Goal: Find specific page/section: Find specific page/section

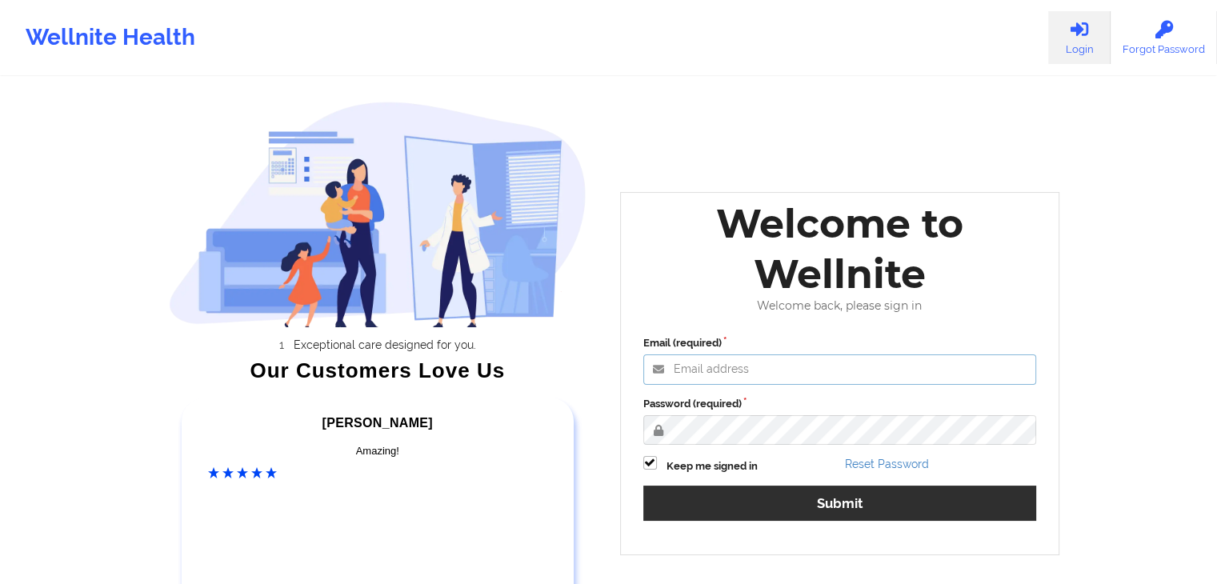
type input "[EMAIL_ADDRESS][DOMAIN_NAME]"
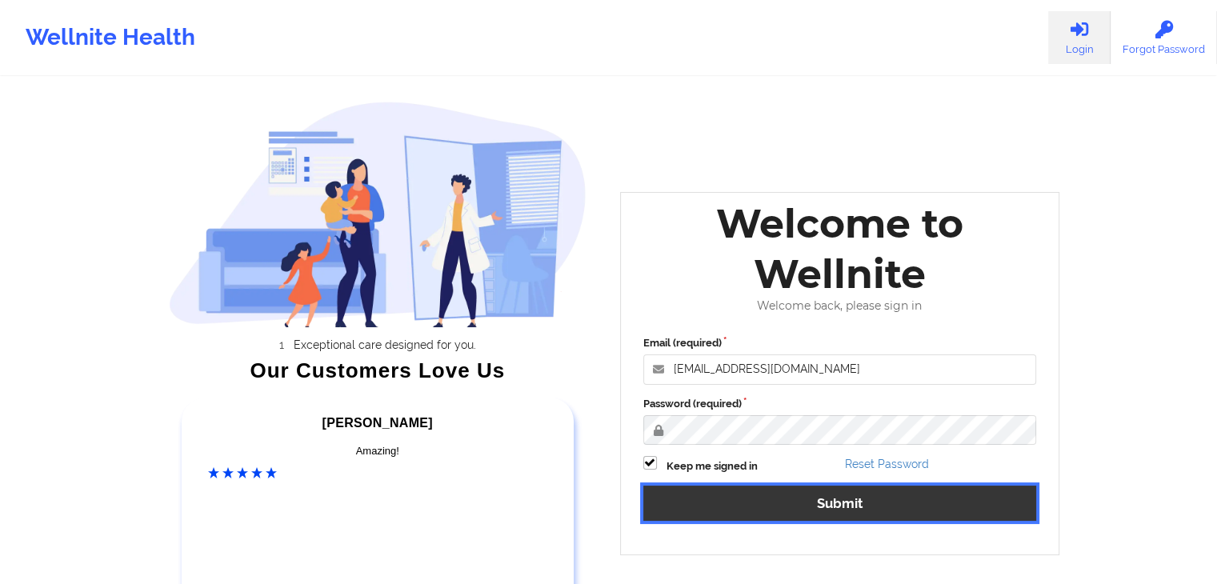
click at [899, 503] on button "Submit" at bounding box center [840, 503] width 394 height 34
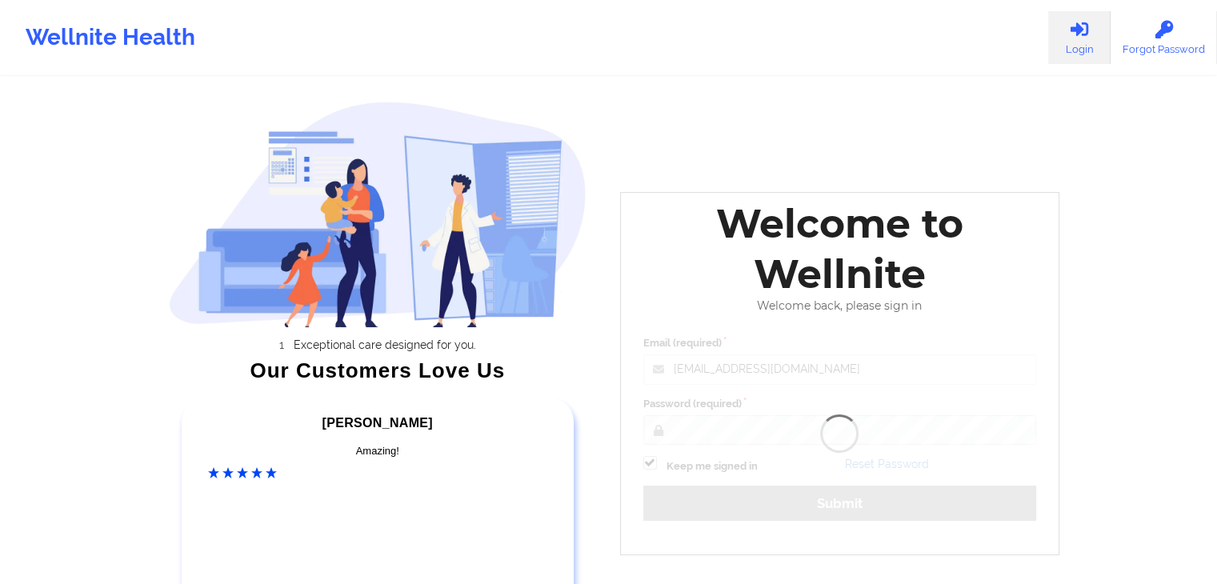
click at [878, 503] on div "Welcome to Wellnite Welcome back, please sign in Email (required) [EMAIL_ADDRES…" at bounding box center [840, 373] width 440 height 362
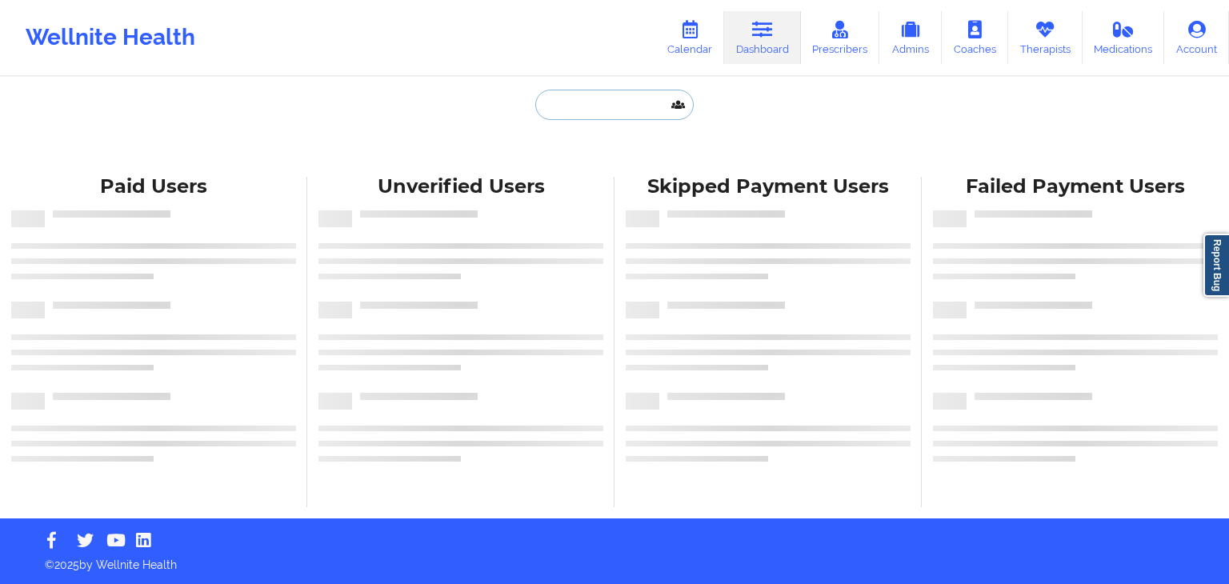
click at [581, 108] on input "text" at bounding box center [614, 105] width 158 height 30
paste input "ALYSSA BEDARD"
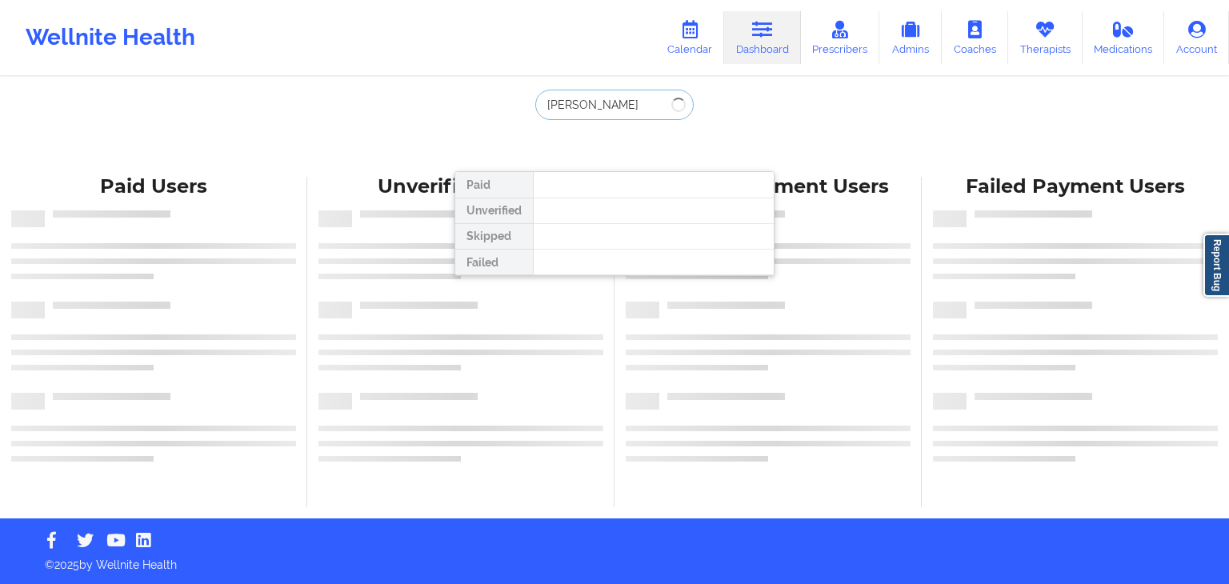
type input "ALYSSA BEDARD"
drag, startPoint x: 633, startPoint y: 102, endPoint x: 554, endPoint y: 103, distance: 78.4
click at [554, 103] on input "ALYSSA BEDARD" at bounding box center [614, 105] width 158 height 30
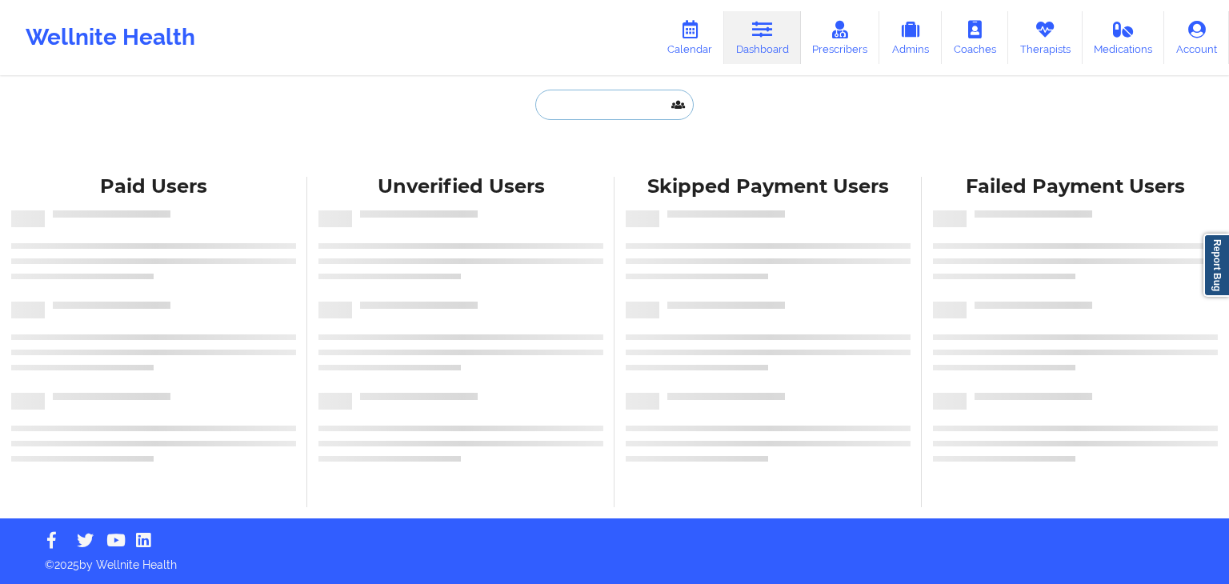
click at [575, 100] on input "text" at bounding box center [614, 105] width 158 height 30
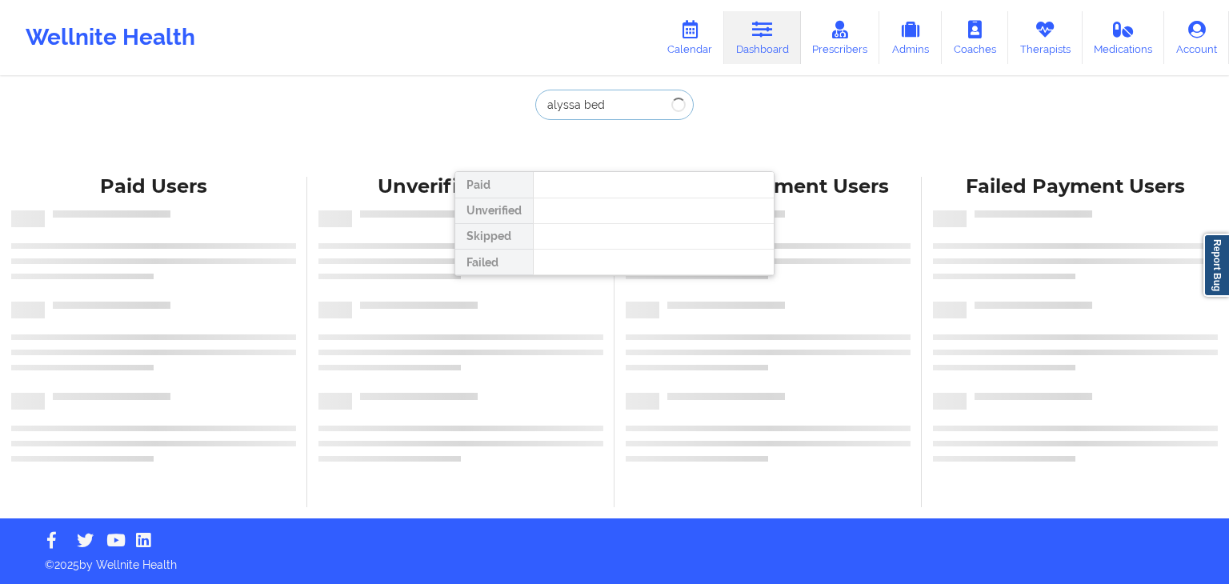
type input "alyssa bed"
